Goal: Task Accomplishment & Management: Manage account settings

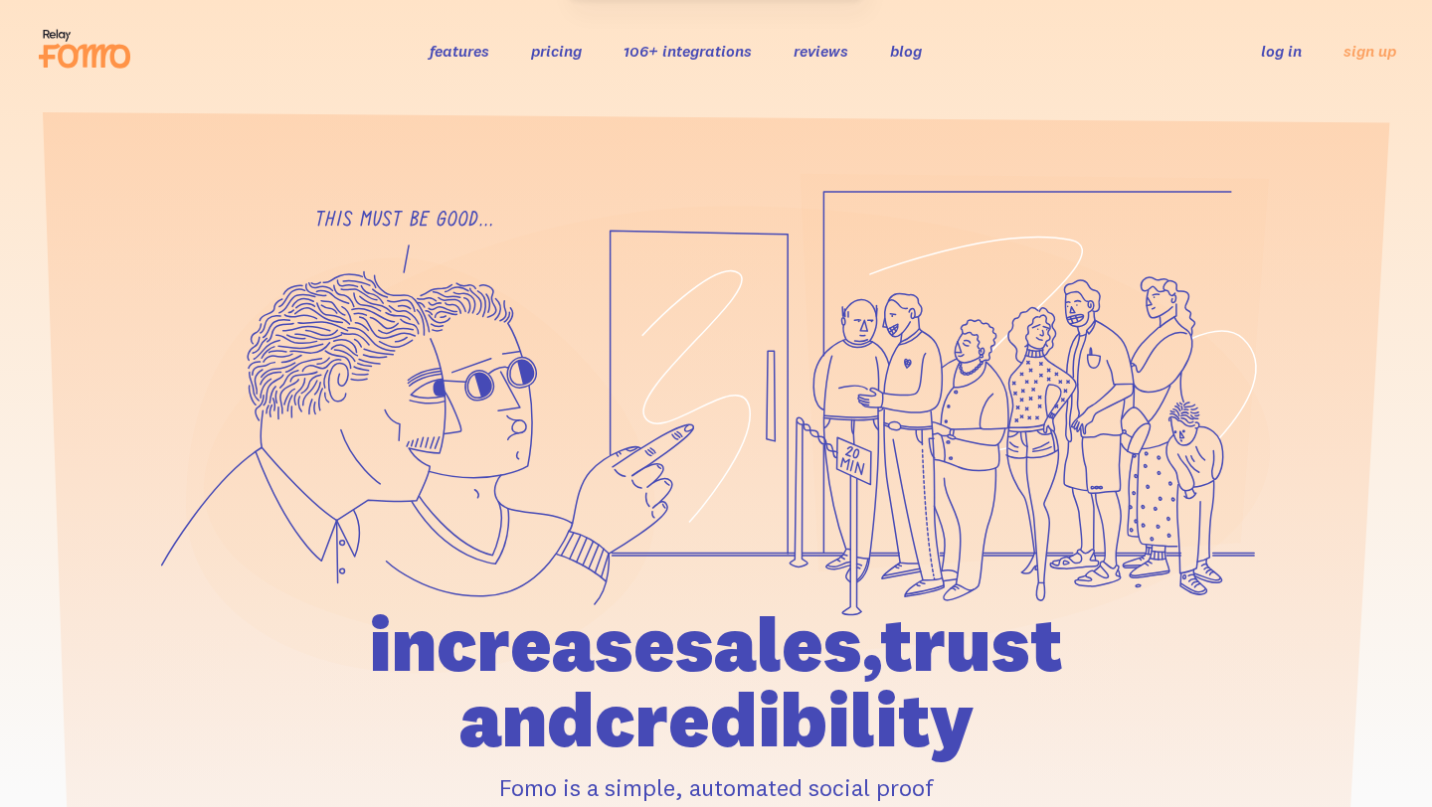
click at [1276, 49] on link "log in" at bounding box center [1281, 51] width 41 height 20
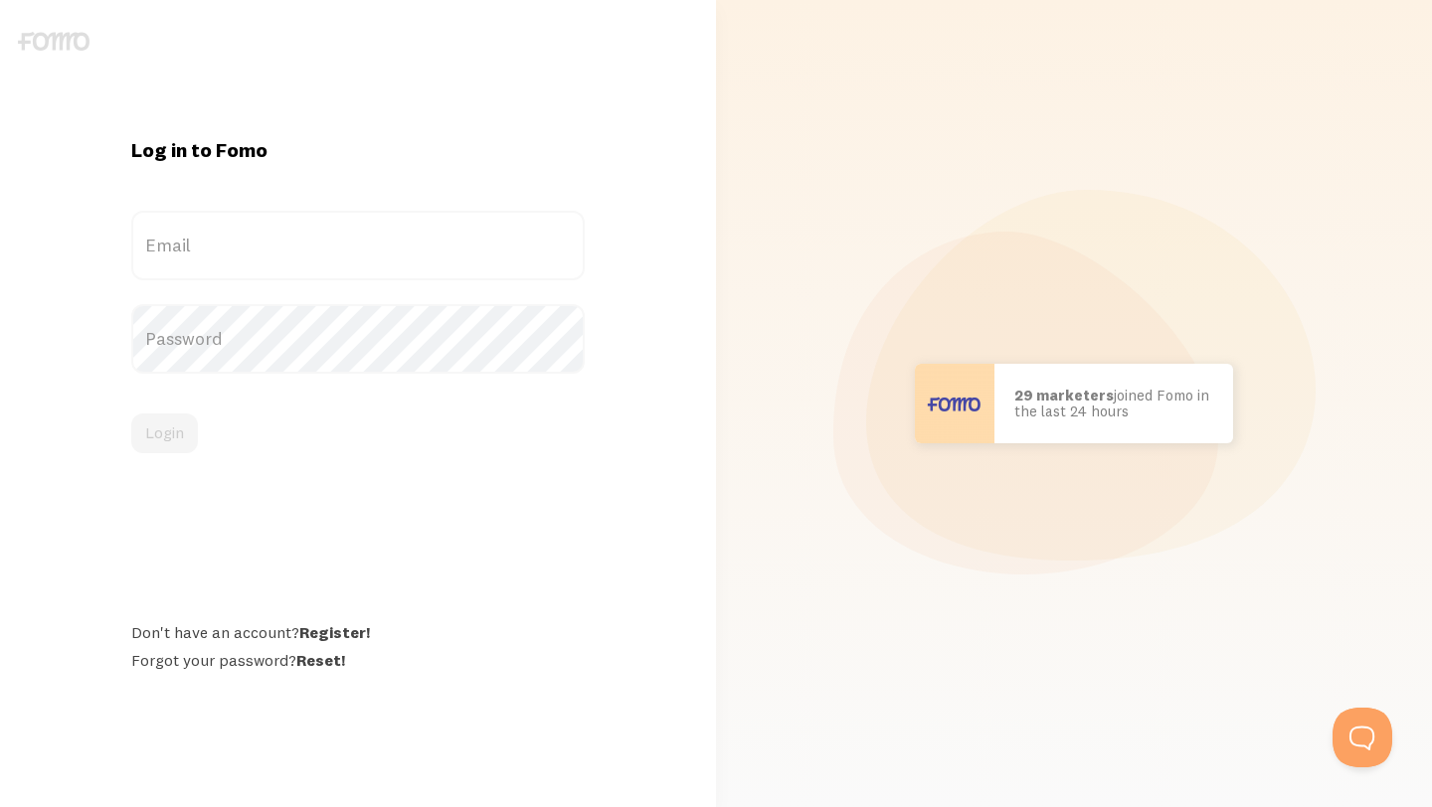
click at [393, 249] on label "Email" at bounding box center [357, 246] width 453 height 70
click at [393, 249] on input "Email" at bounding box center [357, 246] width 453 height 70
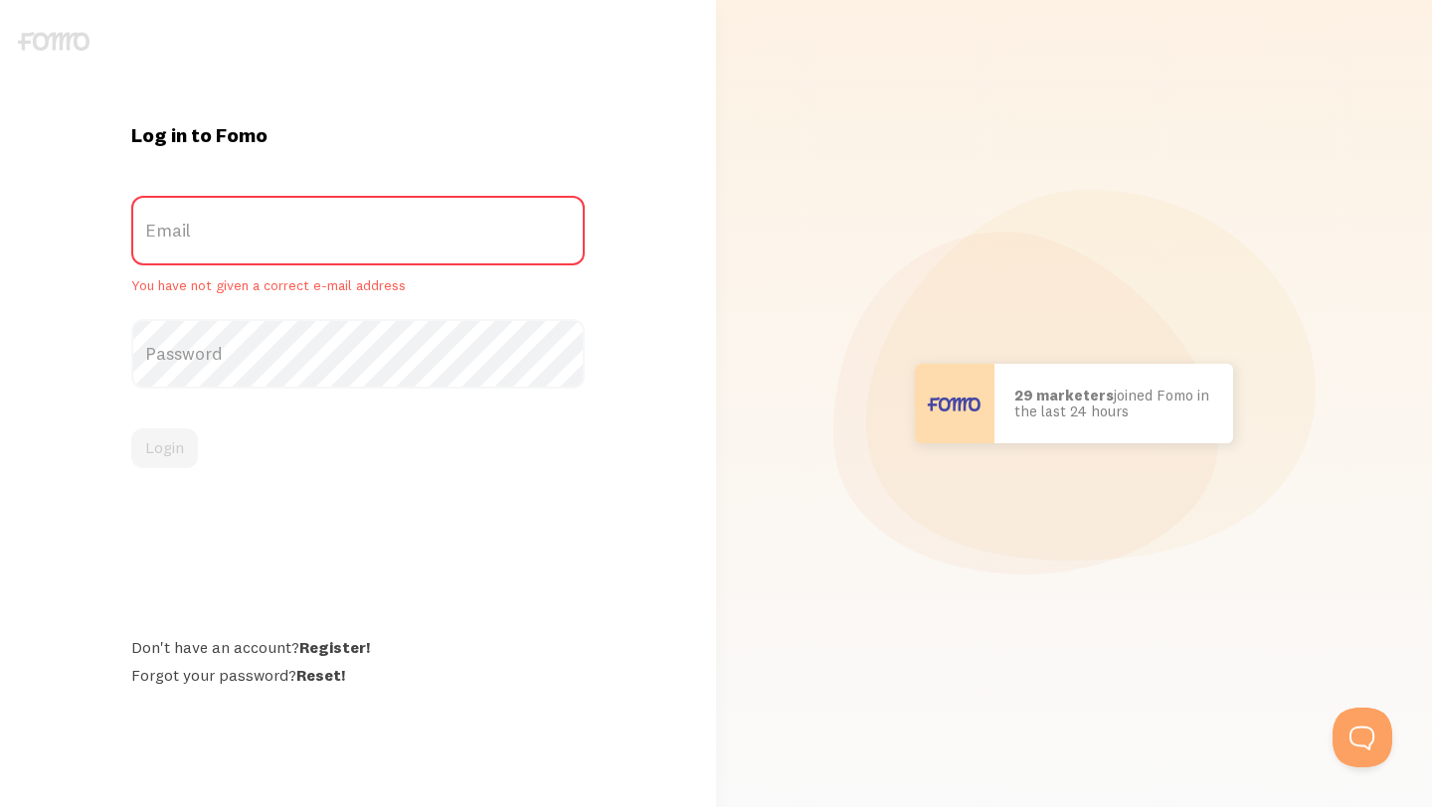
click at [246, 254] on label "Email" at bounding box center [357, 231] width 453 height 70
click at [246, 254] on input "Email" at bounding box center [357, 231] width 453 height 70
click at [183, 232] on label "Email" at bounding box center [357, 231] width 453 height 70
click at [183, 232] on input "Email" at bounding box center [357, 231] width 453 height 70
click at [183, 232] on label "Email" at bounding box center [357, 231] width 453 height 70
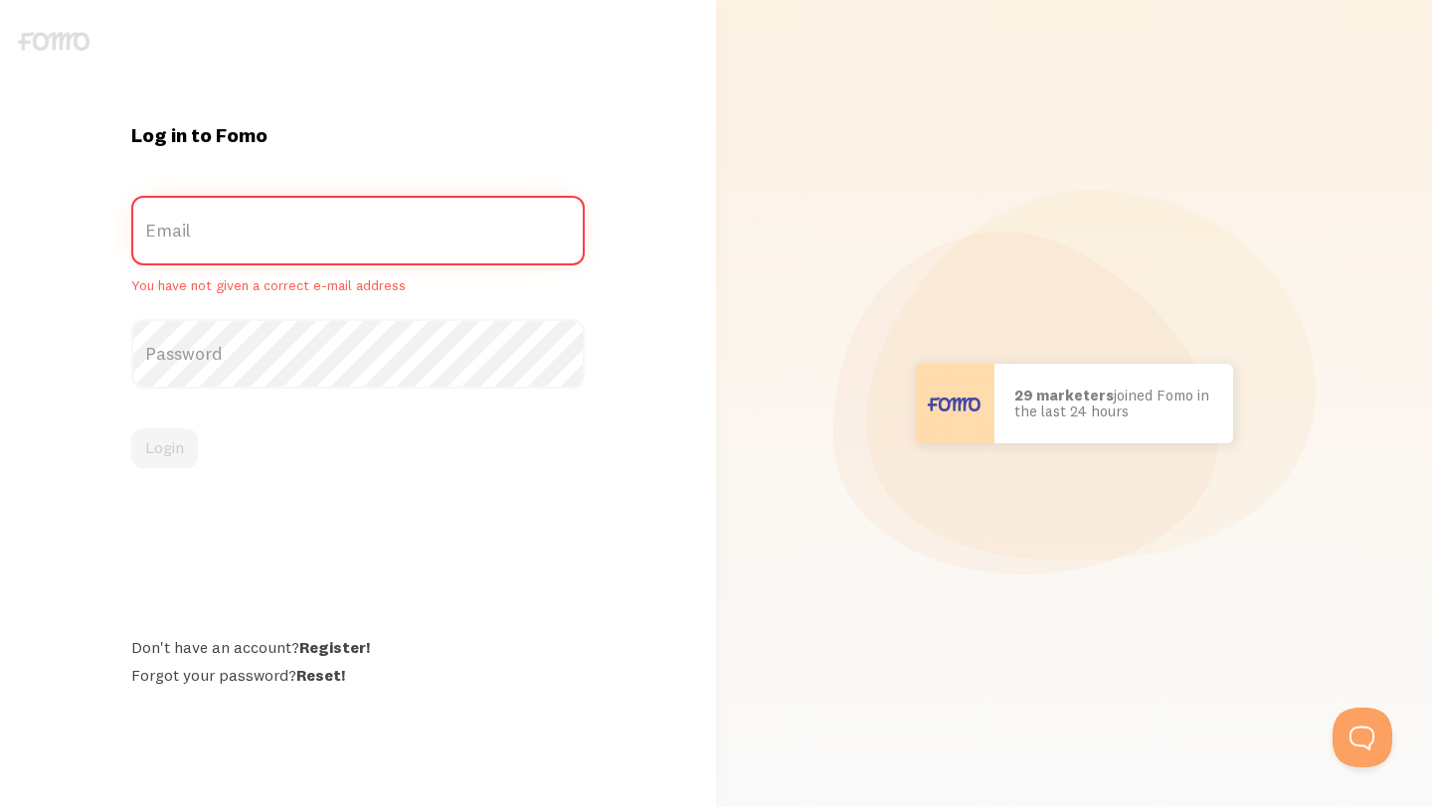
click at [183, 232] on input "Email" at bounding box center [357, 231] width 453 height 70
